Goal: Task Accomplishment & Management: Manage account settings

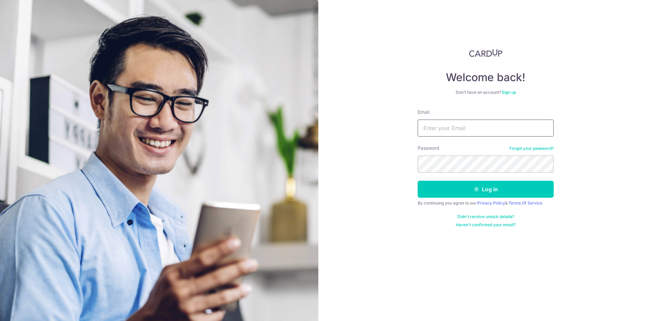
click at [437, 130] on input "Email" at bounding box center [486, 128] width 136 height 17
click at [454, 128] on input "Email" at bounding box center [486, 128] width 136 height 17
type input "kongktd8@gmail.com"
click at [418, 181] on button "Log in" at bounding box center [486, 189] width 136 height 17
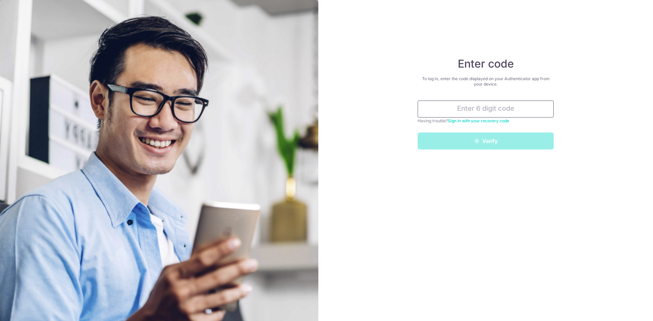
click at [478, 108] on input "text" at bounding box center [486, 109] width 136 height 17
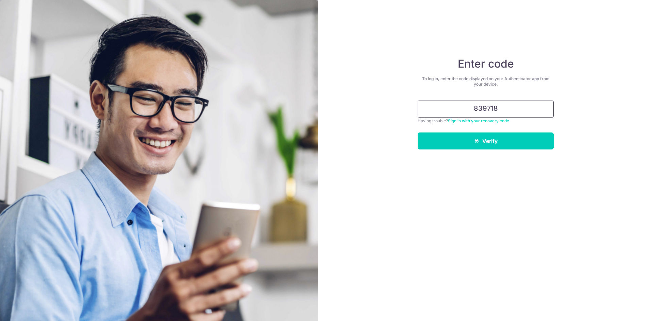
type input "839718"
click at [418, 133] on button "Verify" at bounding box center [486, 141] width 136 height 17
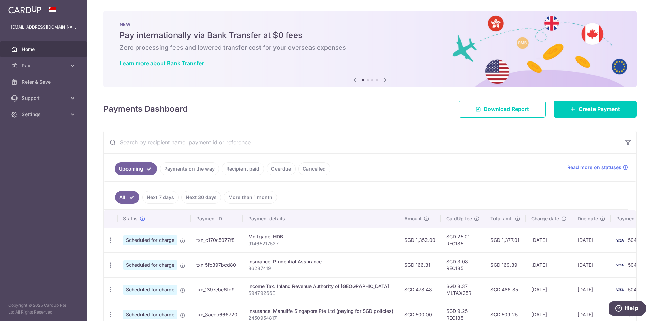
click at [191, 166] on link "Payments on the way" at bounding box center [189, 169] width 59 height 13
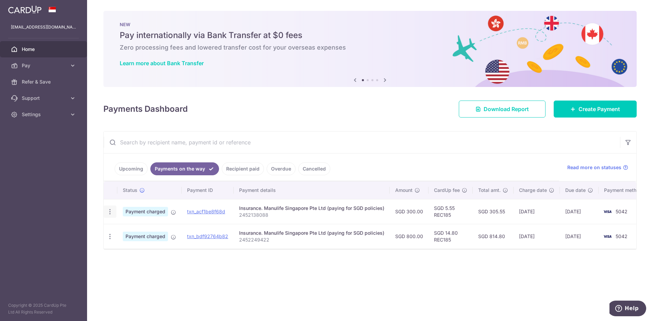
click at [108, 212] on icon "button" at bounding box center [109, 212] width 7 height 7
click at [157, 263] on div "× Pause Schedule Pause all future payments in this series Pause just this one p…" at bounding box center [370, 160] width 566 height 321
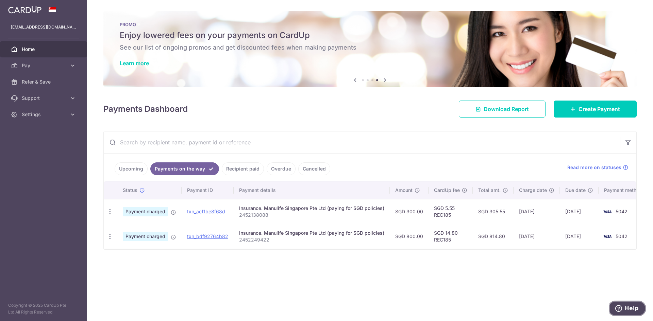
click at [635, 309] on span "Help" at bounding box center [632, 309] width 14 height 6
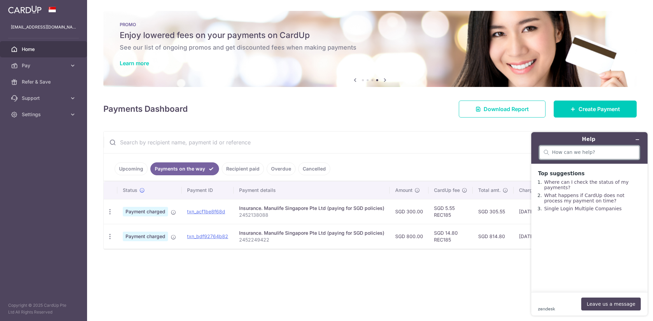
click at [584, 152] on input "search" at bounding box center [593, 153] width 83 height 6
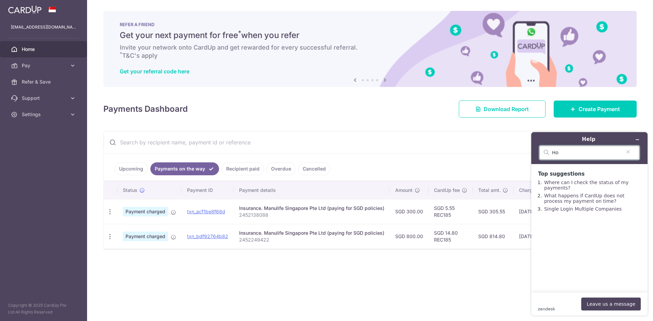
type input "H"
type input "A"
type input "Stop a charged payment"
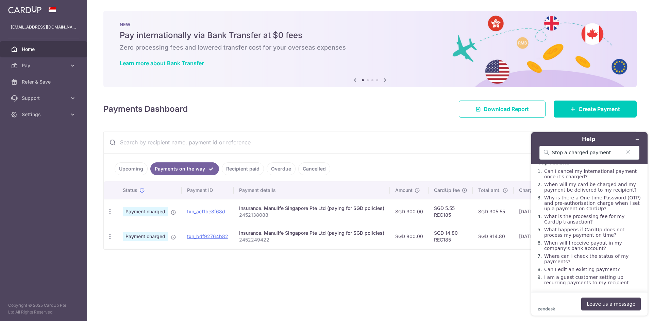
scroll to position [30, 0]
click at [131, 169] on link "Upcoming" at bounding box center [131, 169] width 33 height 13
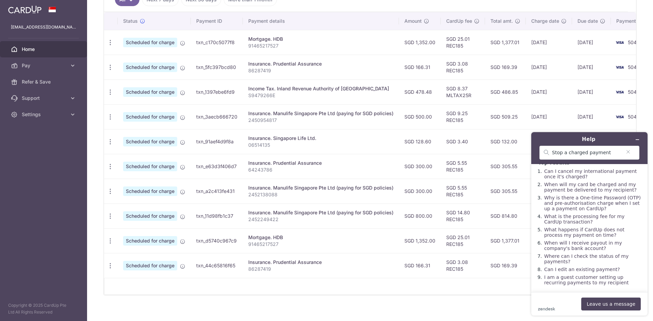
scroll to position [204, 0]
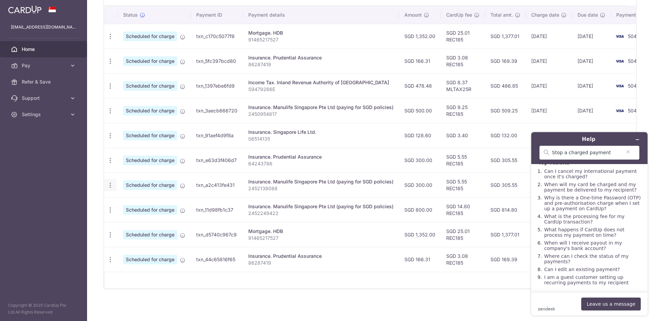
click at [111, 40] on icon "button" at bounding box center [110, 36] width 7 height 7
click at [131, 221] on span "Cancel payment" at bounding box center [147, 221] width 46 height 8
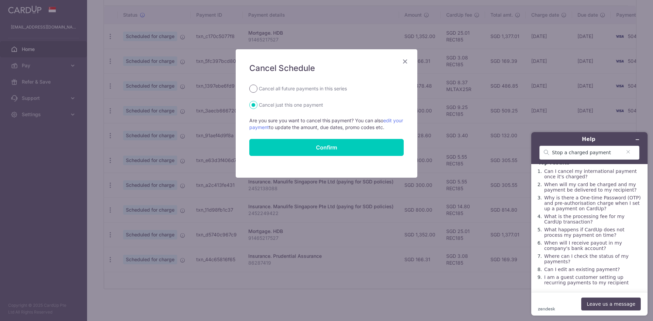
click at [257, 88] on input "Cancel all future payments in this series" at bounding box center [253, 89] width 8 height 8
radio input "true"
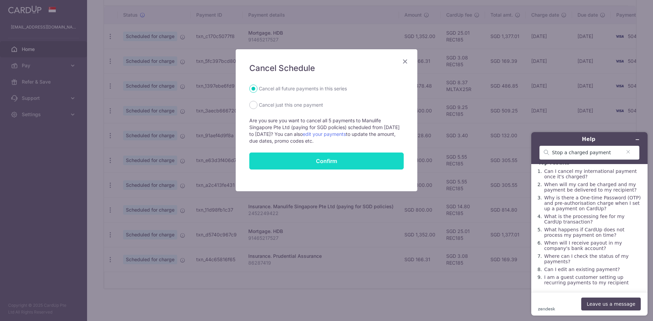
click at [320, 164] on input "Confirm" at bounding box center [326, 161] width 154 height 17
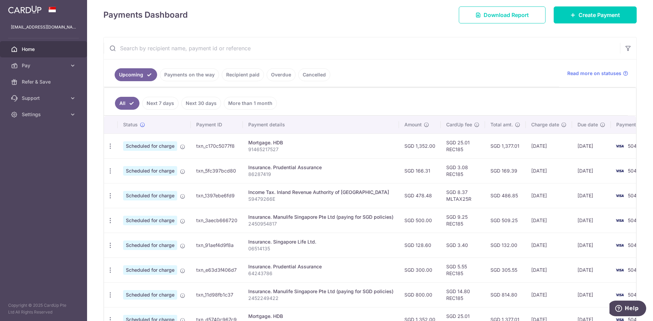
scroll to position [34, 0]
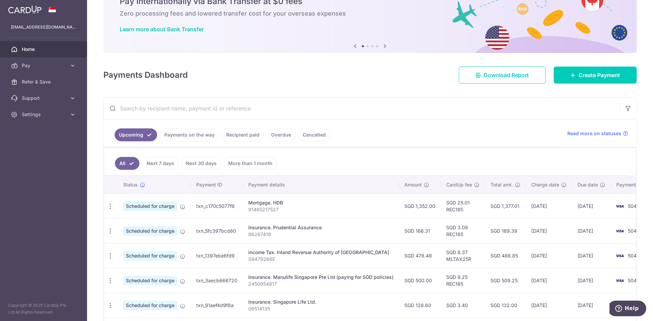
click at [179, 135] on link "Payments on the way" at bounding box center [189, 135] width 59 height 13
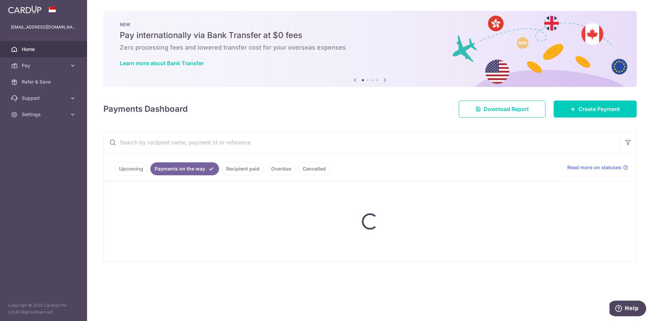
scroll to position [0, 0]
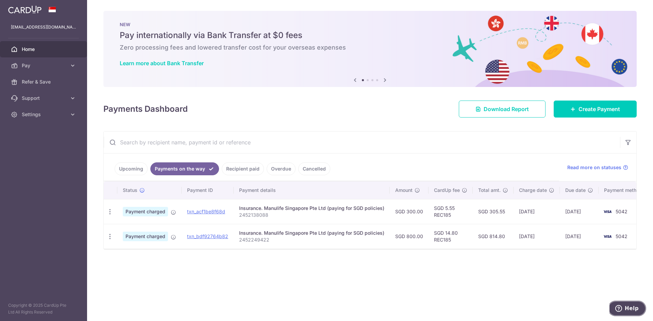
click at [627, 307] on span "Help" at bounding box center [632, 309] width 14 height 6
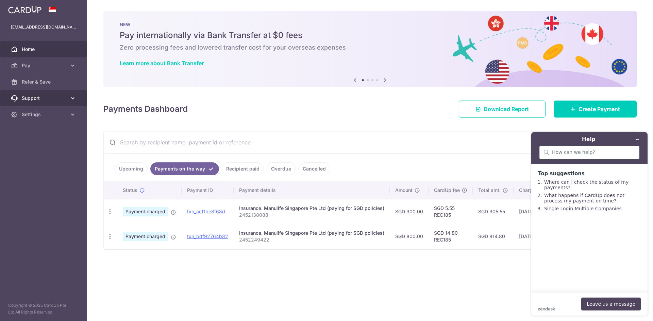
click at [35, 99] on span "Support" at bounding box center [44, 98] width 45 height 7
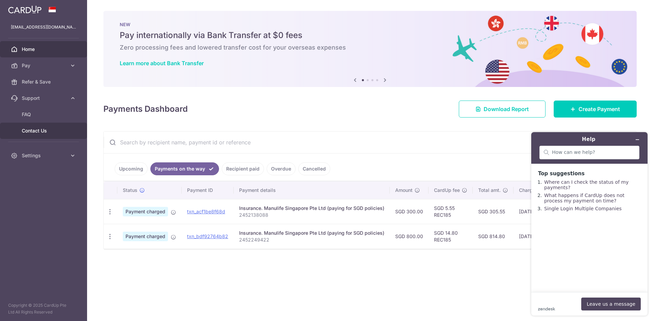
click at [35, 132] on span "Contact Us" at bounding box center [44, 131] width 45 height 7
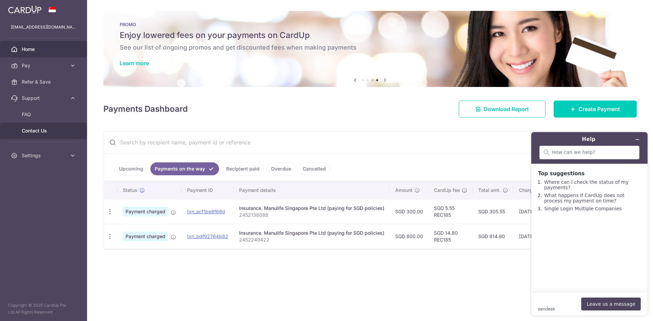
click at [37, 131] on span "Contact Us" at bounding box center [44, 131] width 45 height 7
click at [134, 173] on link "Upcoming" at bounding box center [131, 169] width 33 height 13
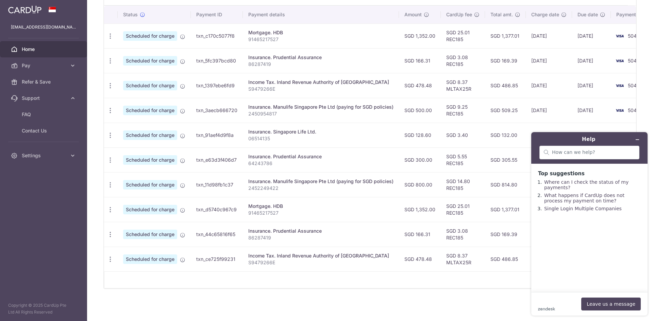
scroll to position [208, 0]
drag, startPoint x: 314, startPoint y: 129, endPoint x: 300, endPoint y: 129, distance: 14.3
click at [300, 129] on div "Insurance. Singapore Life Ltd." at bounding box center [320, 132] width 145 height 7
drag, startPoint x: 297, startPoint y: 129, endPoint x: 315, endPoint y: 129, distance: 17.7
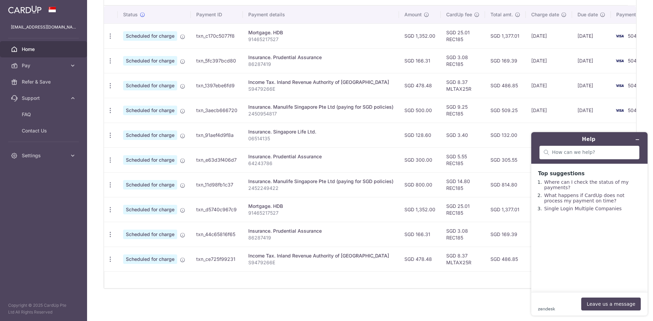
click at [315, 129] on div "Insurance. Singapore Life Ltd." at bounding box center [320, 132] width 145 height 7
drag, startPoint x: 321, startPoint y: 154, endPoint x: 297, endPoint y: 153, distance: 24.5
click at [297, 153] on div "Insurance. Prudential Assurance" at bounding box center [320, 156] width 145 height 7
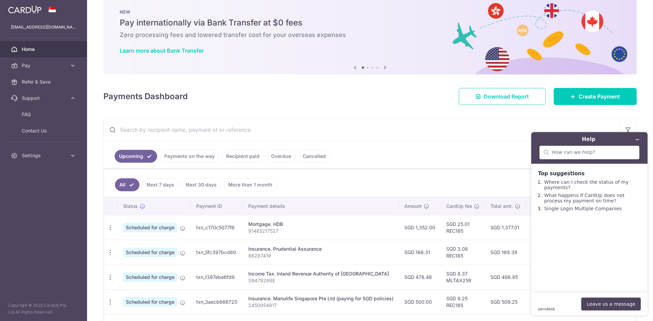
scroll to position [0, 0]
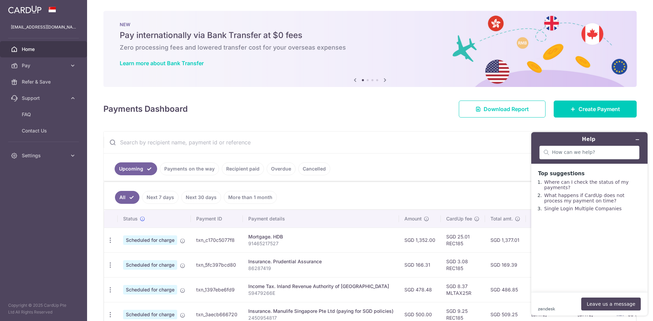
click at [195, 170] on link "Payments on the way" at bounding box center [189, 169] width 59 height 13
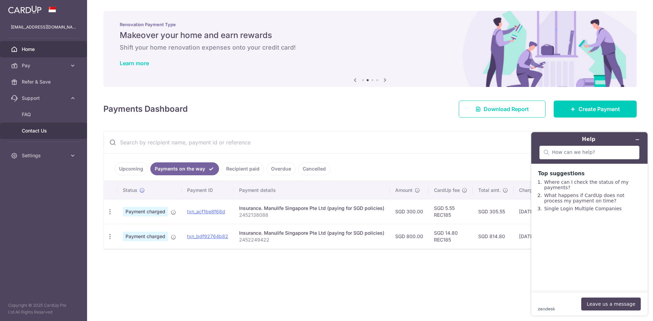
click at [44, 131] on span "Contact Us" at bounding box center [44, 131] width 45 height 7
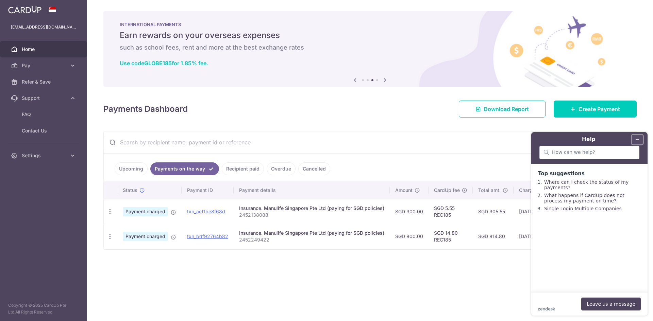
click at [638, 140] on icon "Minimize widget" at bounding box center [637, 139] width 5 height 5
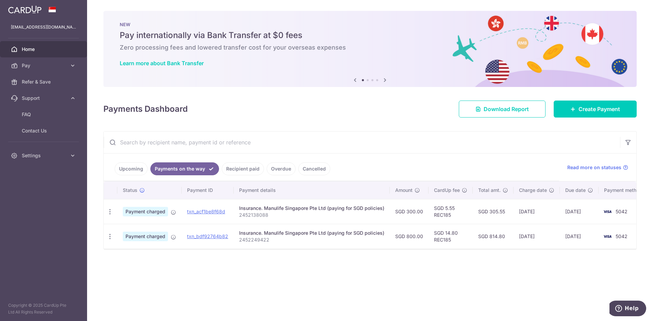
click at [128, 166] on link "Upcoming" at bounding box center [131, 169] width 33 height 13
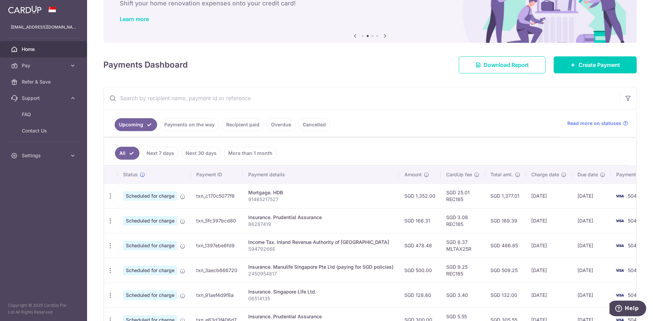
scroll to position [38, 0]
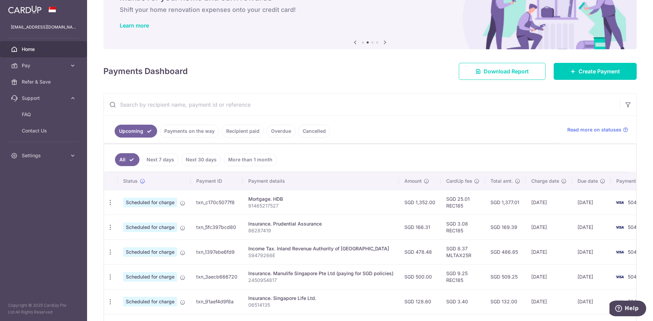
click at [181, 129] on link "Payments on the way" at bounding box center [189, 131] width 59 height 13
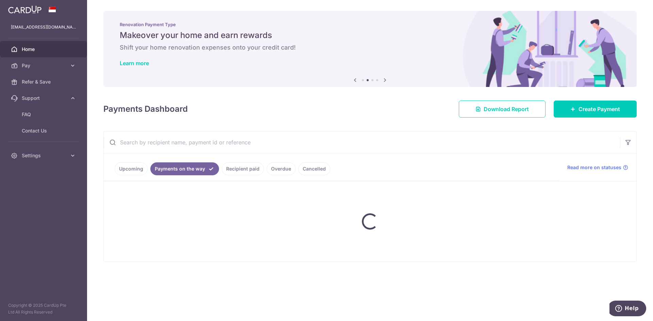
scroll to position [0, 0]
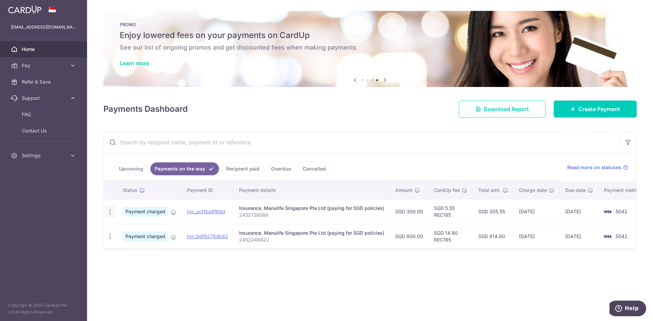
click at [110, 214] on icon "button" at bounding box center [109, 212] width 7 height 7
click at [262, 301] on div "× Pause Schedule Pause all future payments in this series Pause just this one p…" at bounding box center [370, 160] width 566 height 321
click at [594, 169] on span "Read more on statuses" at bounding box center [594, 167] width 54 height 7
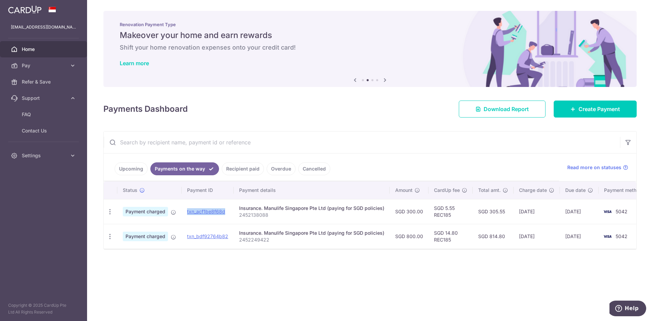
drag, startPoint x: 227, startPoint y: 212, endPoint x: 186, endPoint y: 212, distance: 41.5
click at [186, 212] on td "txn_acf1be8f68d" at bounding box center [208, 211] width 52 height 25
copy link "txn_acf1be8f68d"
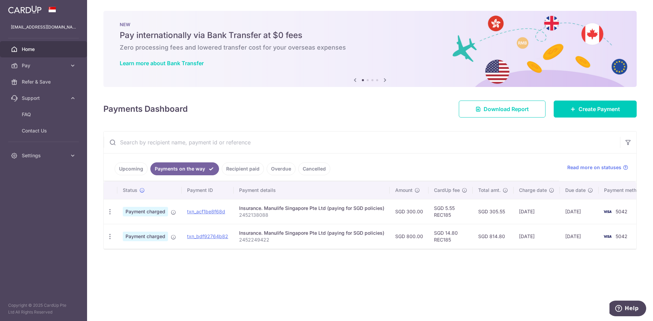
click at [286, 267] on div "× Pause Schedule Pause all future payments in this series Pause just this one p…" at bounding box center [370, 160] width 566 height 321
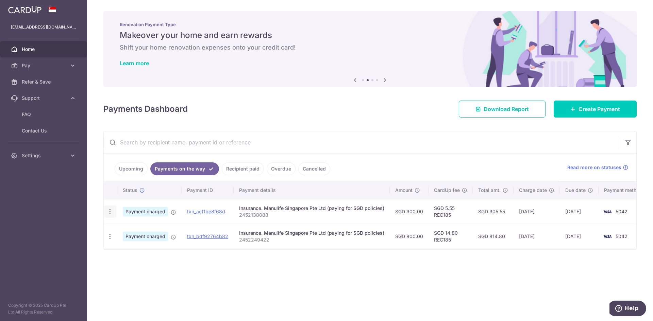
click at [110, 212] on icon "button" at bounding box center [109, 212] width 7 height 7
click at [123, 231] on span "PDF Receipt" at bounding box center [146, 230] width 46 height 7
click at [125, 163] on link "Upcoming" at bounding box center [131, 169] width 33 height 13
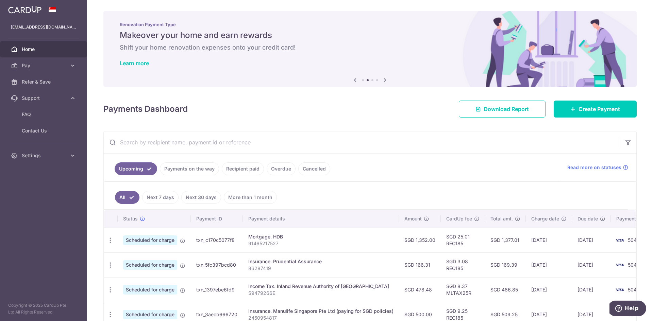
click at [242, 170] on link "Recipient paid" at bounding box center [243, 169] width 42 height 13
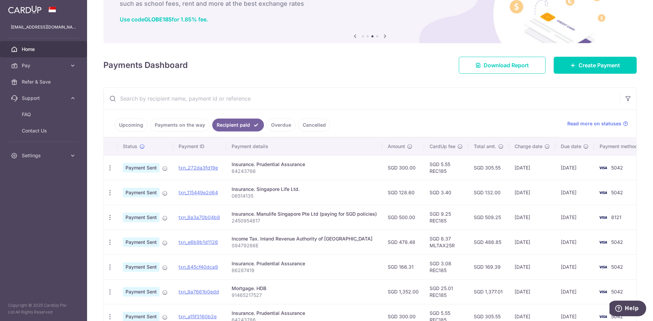
scroll to position [9, 0]
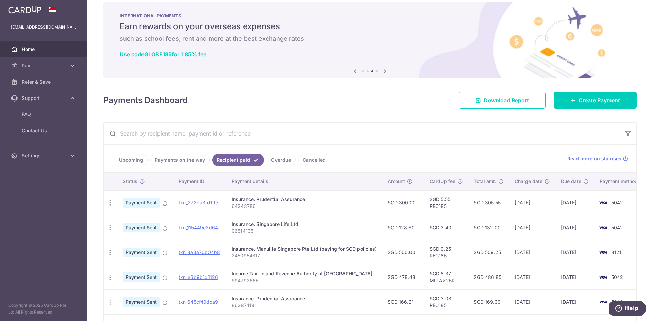
click at [190, 163] on link "Payments on the way" at bounding box center [179, 160] width 59 height 13
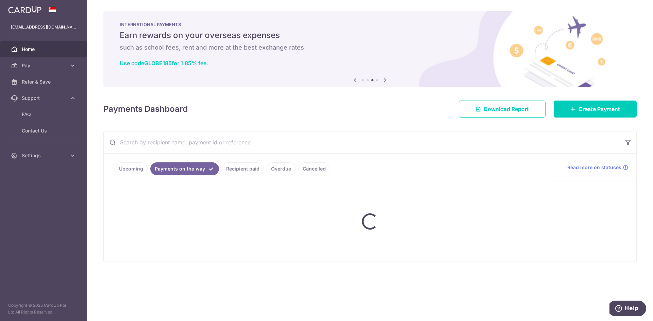
scroll to position [0, 0]
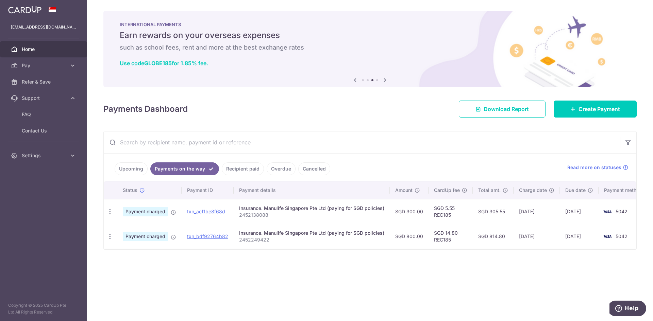
click at [254, 167] on link "Recipient paid" at bounding box center [243, 169] width 42 height 13
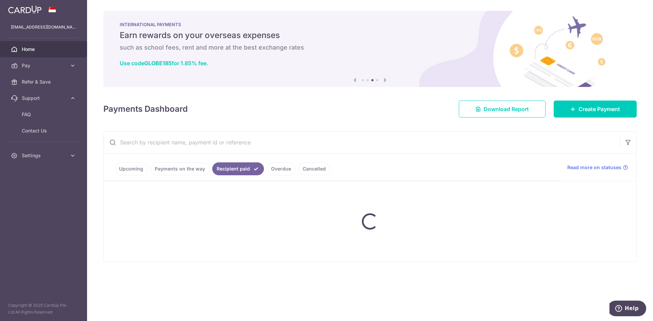
click at [271, 167] on ul "Upcoming Payments on the way Recipient paid Overdue Cancelled" at bounding box center [331, 168] width 455 height 28
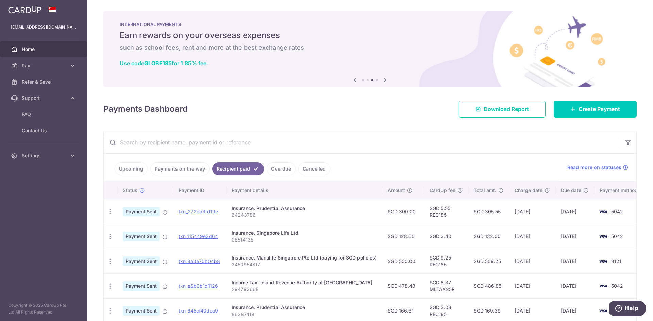
click at [316, 170] on link "Cancelled" at bounding box center [314, 169] width 32 height 13
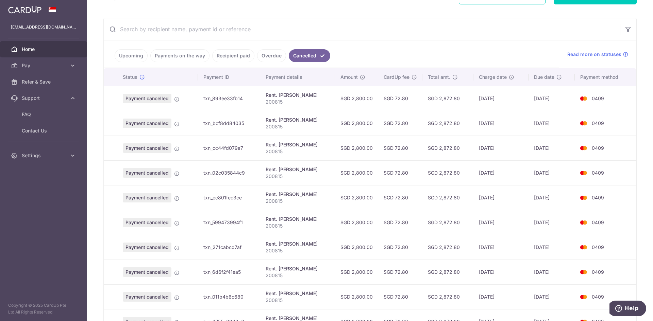
scroll to position [68, 0]
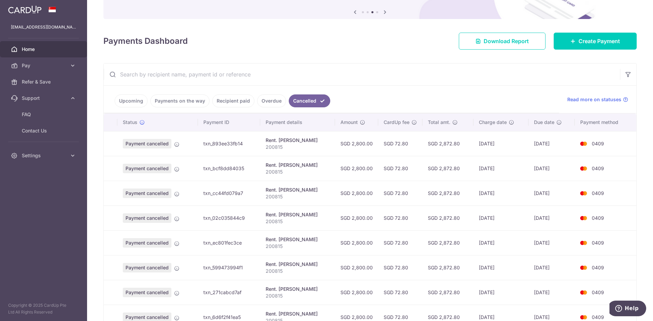
click at [261, 102] on link "Overdue" at bounding box center [271, 101] width 29 height 13
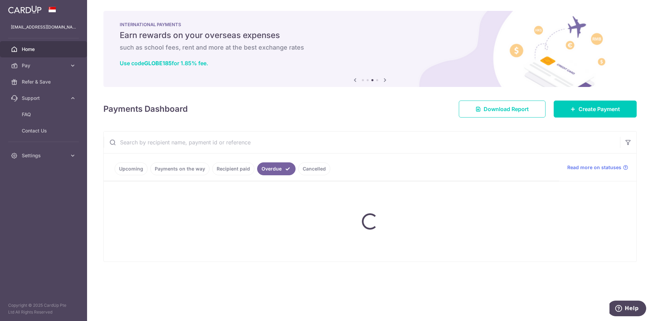
scroll to position [0, 0]
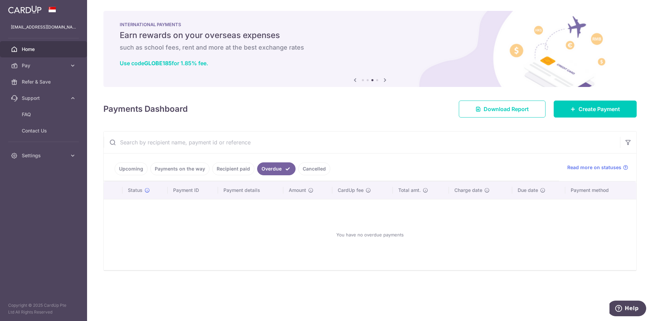
click at [127, 172] on link "Upcoming" at bounding box center [131, 169] width 33 height 13
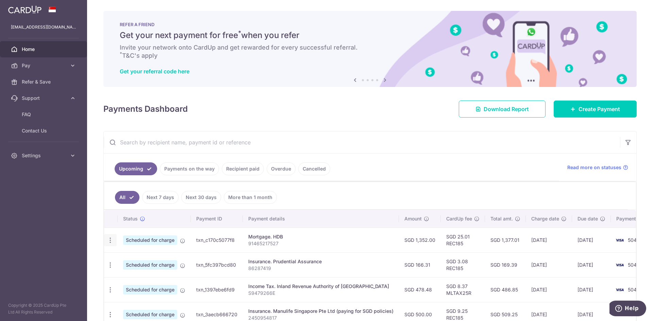
click at [111, 241] on icon "button" at bounding box center [110, 240] width 7 height 7
click at [98, 209] on div "× Pause Schedule Pause all future payments in this series Pause just this one p…" at bounding box center [370, 160] width 566 height 321
